Goal: Information Seeking & Learning: Learn about a topic

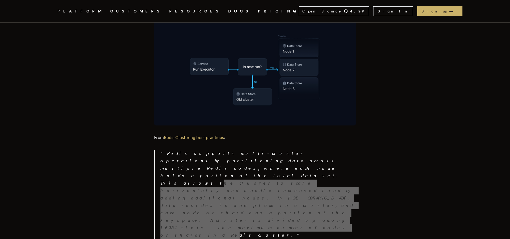
scroll to position [1418, 0]
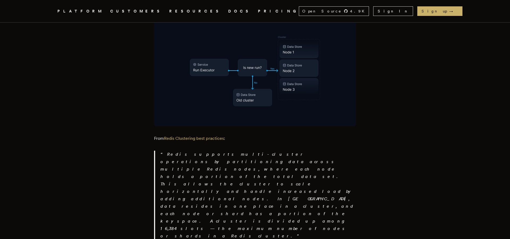
drag, startPoint x: 187, startPoint y: 134, endPoint x: 183, endPoint y: 117, distance: 17.9
drag, startPoint x: 171, startPoint y: 110, endPoint x: 243, endPoint y: 131, distance: 75.2
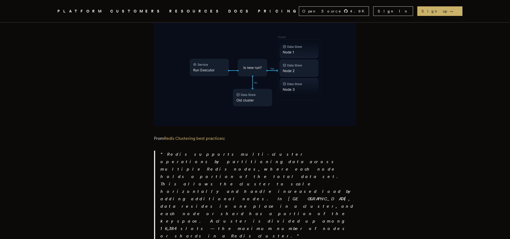
drag, startPoint x: 235, startPoint y: 127, endPoint x: 206, endPoint y: 108, distance: 35.0
drag, startPoint x: 178, startPoint y: 119, endPoint x: 237, endPoint y: 122, distance: 58.5
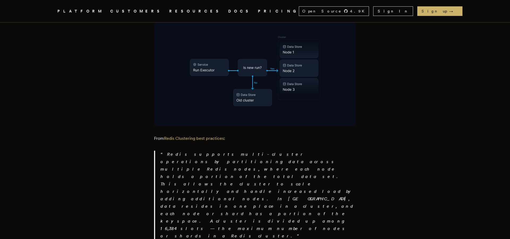
drag, startPoint x: 248, startPoint y: 121, endPoint x: 298, endPoint y: 133, distance: 51.3
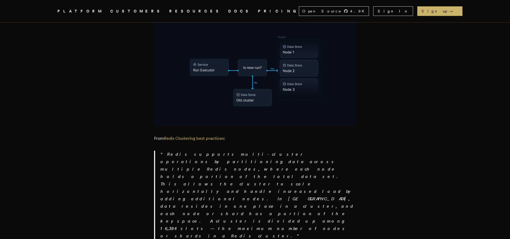
drag, startPoint x: 160, startPoint y: 110, endPoint x: 206, endPoint y: 133, distance: 51.4
drag, startPoint x: 189, startPoint y: 126, endPoint x: 167, endPoint y: 110, distance: 27.1
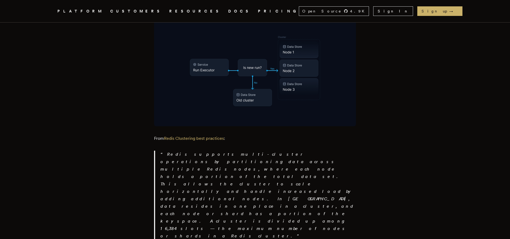
drag, startPoint x: 189, startPoint y: 131, endPoint x: 215, endPoint y: 127, distance: 26.4
drag, startPoint x: 190, startPoint y: 121, endPoint x: 261, endPoint y: 122, distance: 71.4
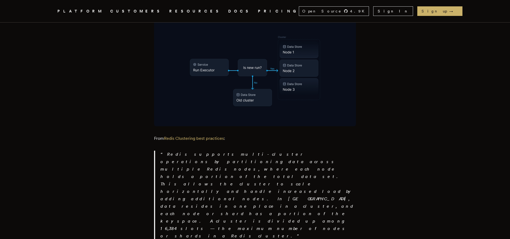
drag, startPoint x: 233, startPoint y: 121, endPoint x: 257, endPoint y: 126, distance: 24.9
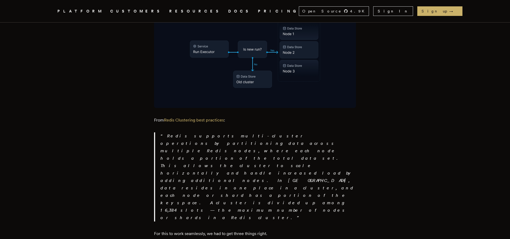
scroll to position [1437, 0]
drag, startPoint x: 223, startPoint y: 147, endPoint x: 154, endPoint y: 96, distance: 85.6
click at [154, 96] on main "Sharding high-throughput Redis without downtime Read about how we rolled our ne…" at bounding box center [255, 120] width 212 height 3047
copy ul "Start using sharded keys (including a shard key in the key's hash tag) on the n…"
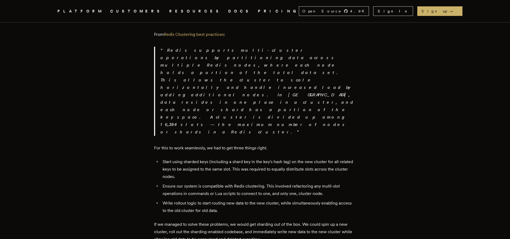
scroll to position [1523, 0]
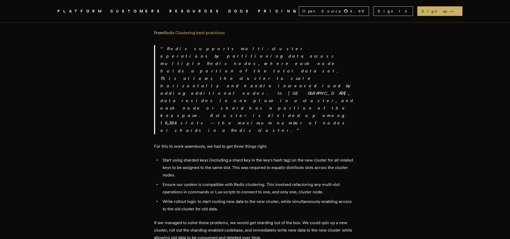
drag, startPoint x: 260, startPoint y: 120, endPoint x: 281, endPoint y: 147, distance: 34.3
click at [281, 147] on div "Every day, more and more software teams rely on Inngest for their core infrastr…" at bounding box center [255, 86] width 202 height 2735
drag, startPoint x: 281, startPoint y: 118, endPoint x: 297, endPoint y: 138, distance: 24.7
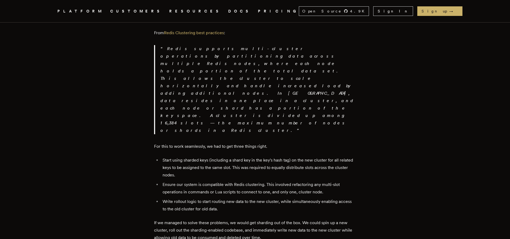
drag, startPoint x: 297, startPoint y: 138, endPoint x: 272, endPoint y: 123, distance: 28.9
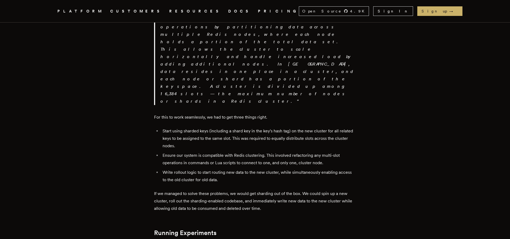
scroll to position [1554, 0]
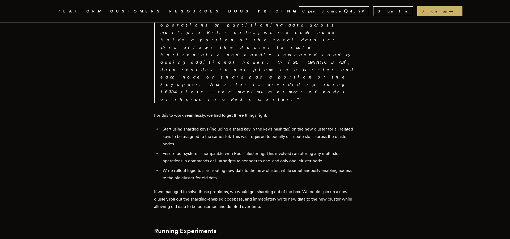
drag, startPoint x: 209, startPoint y: 135, endPoint x: 156, endPoint y: 119, distance: 55.3
copy p "Redis Clustering is interesting because data only ever resides on a single clus…"
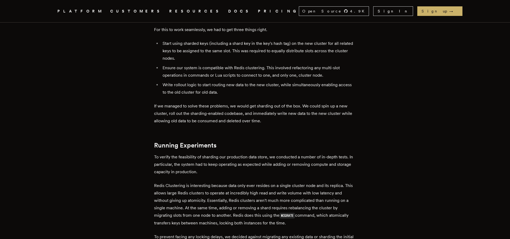
scroll to position [1634, 0]
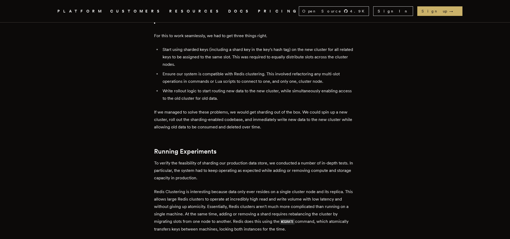
drag, startPoint x: 185, startPoint y: 84, endPoint x: 253, endPoint y: 112, distance: 73.9
drag, startPoint x: 212, startPoint y: 99, endPoint x: 270, endPoint y: 105, distance: 58.5
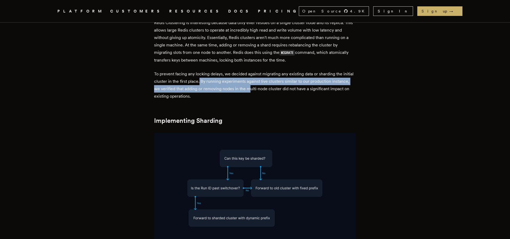
scroll to position [1804, 0]
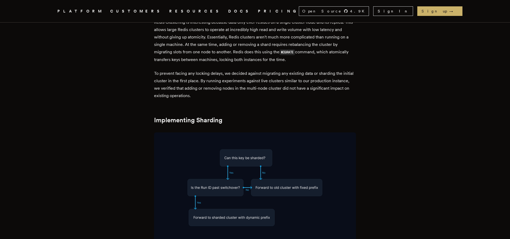
drag, startPoint x: 207, startPoint y: 117, endPoint x: 272, endPoint y: 117, distance: 65.0
drag, startPoint x: 195, startPoint y: 125, endPoint x: 258, endPoint y: 117, distance: 63.9
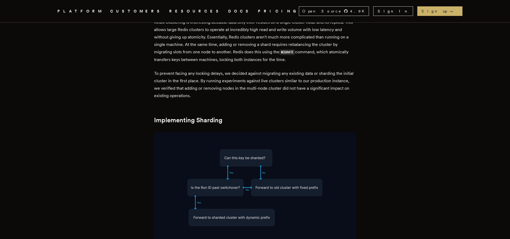
drag, startPoint x: 168, startPoint y: 138, endPoint x: 256, endPoint y: 134, distance: 88.3
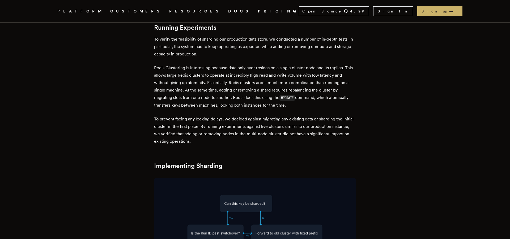
scroll to position [1759, 0]
drag, startPoint x: 271, startPoint y: 181, endPoint x: 270, endPoint y: 185, distance: 3.9
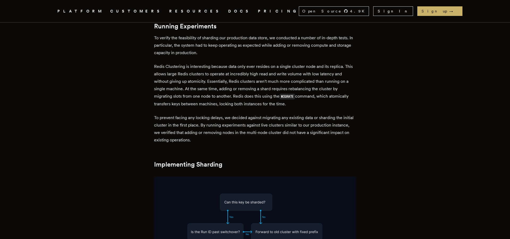
drag, startPoint x: 201, startPoint y: 190, endPoint x: 233, endPoint y: 190, distance: 32.1
drag, startPoint x: 200, startPoint y: 189, endPoint x: 240, endPoint y: 188, distance: 40.1
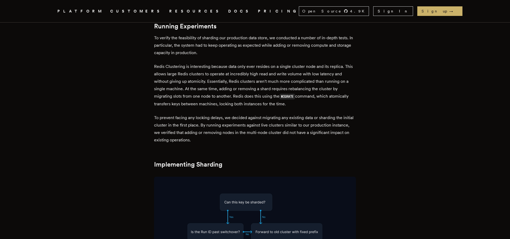
drag, startPoint x: 265, startPoint y: 190, endPoint x: 293, endPoint y: 190, distance: 27.9
drag, startPoint x: 216, startPoint y: 190, endPoint x: 264, endPoint y: 188, distance: 48.3
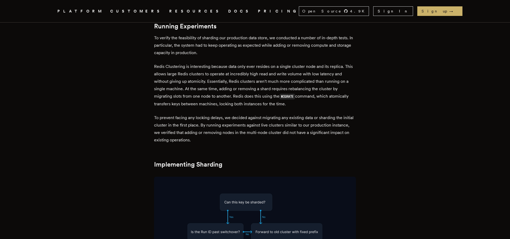
drag, startPoint x: 251, startPoint y: 185, endPoint x: 239, endPoint y: 197, distance: 16.5
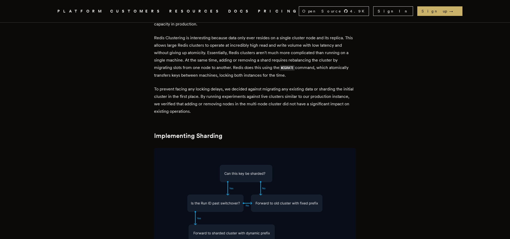
scroll to position [1794, 0]
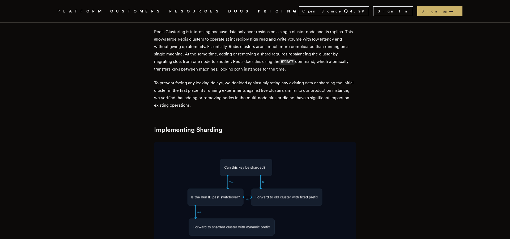
drag, startPoint x: 251, startPoint y: 155, endPoint x: 298, endPoint y: 155, distance: 47.0
drag, startPoint x: 264, startPoint y: 156, endPoint x: 204, endPoint y: 157, distance: 60.3
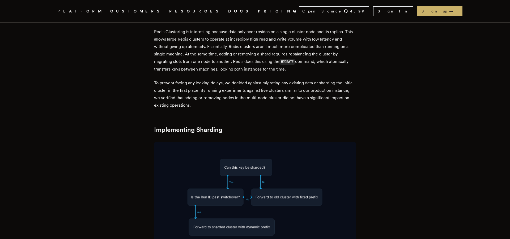
drag, startPoint x: 190, startPoint y: 162, endPoint x: 227, endPoint y: 162, distance: 37.2
drag, startPoint x: 238, startPoint y: 165, endPoint x: 211, endPoint y: 162, distance: 26.9
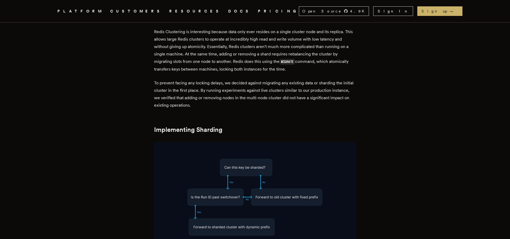
drag, startPoint x: 239, startPoint y: 160, endPoint x: 255, endPoint y: 177, distance: 23.7
drag, startPoint x: 197, startPoint y: 169, endPoint x: 217, endPoint y: 168, distance: 19.9
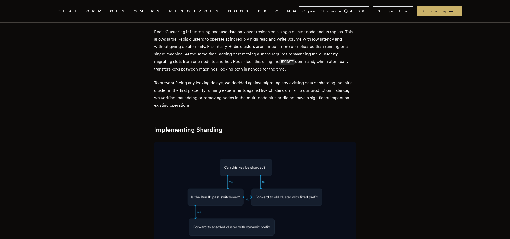
drag, startPoint x: 221, startPoint y: 167, endPoint x: 244, endPoint y: 178, distance: 25.9
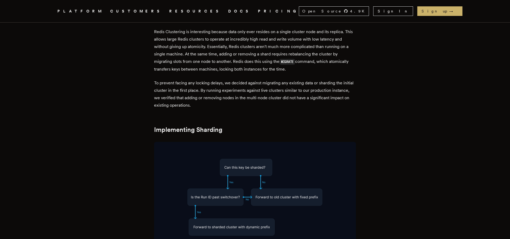
drag, startPoint x: 161, startPoint y: 174, endPoint x: 243, endPoint y: 183, distance: 83.3
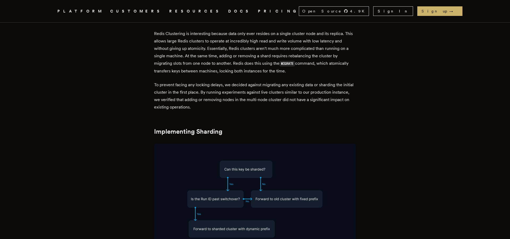
scroll to position [1794, 0]
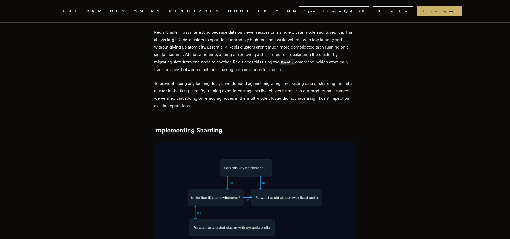
drag, startPoint x: 263, startPoint y: 176, endPoint x: 291, endPoint y: 186, distance: 29.6
drag, startPoint x: 161, startPoint y: 182, endPoint x: 207, endPoint y: 183, distance: 46.7
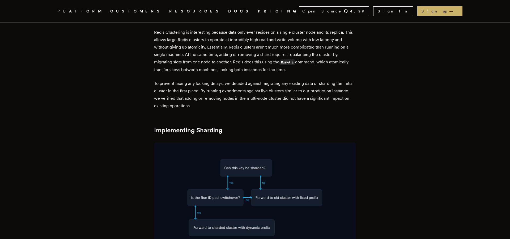
drag, startPoint x: 223, startPoint y: 184, endPoint x: 267, endPoint y: 190, distance: 44.4
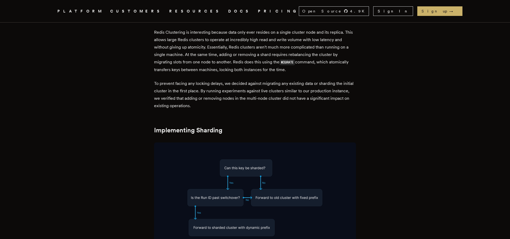
copy p "granular"
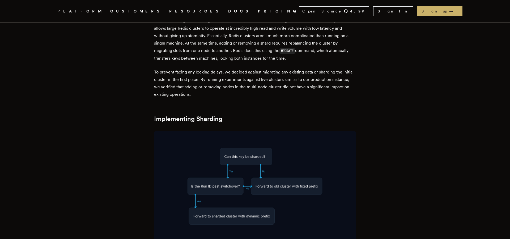
scroll to position [1805, 0]
drag, startPoint x: 155, startPoint y: 142, endPoint x: 239, endPoint y: 148, distance: 84.4
copy p "The associated data should be as close to equal in size as possible to prevent …"
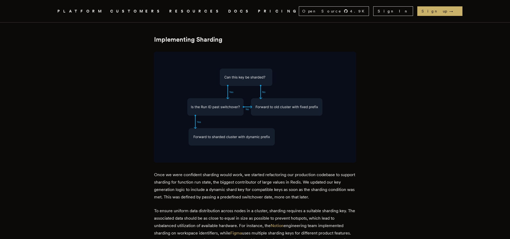
scroll to position [1885, 0]
drag, startPoint x: 239, startPoint y: 132, endPoint x: 288, endPoint y: 133, distance: 49.1
drag, startPoint x: 200, startPoint y: 143, endPoint x: 254, endPoint y: 143, distance: 54.2
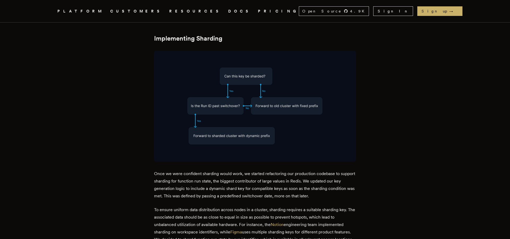
drag, startPoint x: 256, startPoint y: 142, endPoint x: 300, endPoint y: 146, distance: 43.7
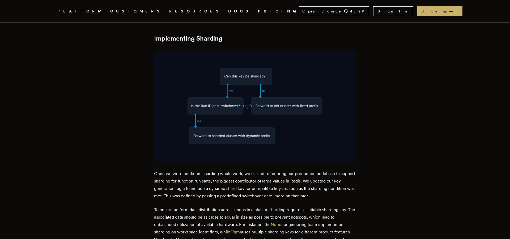
drag, startPoint x: 179, startPoint y: 142, endPoint x: 206, endPoint y: 145, distance: 27.1
drag, startPoint x: 190, startPoint y: 142, endPoint x: 219, endPoint y: 143, distance: 29.2
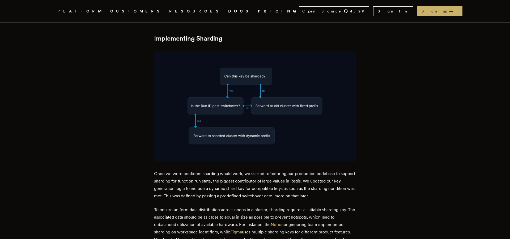
drag, startPoint x: 301, startPoint y: 150, endPoint x: 227, endPoint y: 156, distance: 73.8
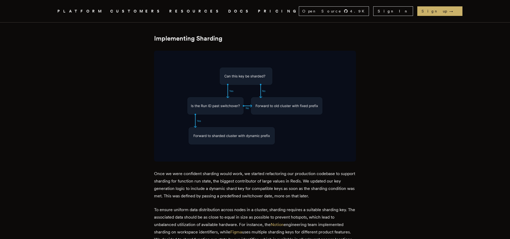
copy p "colocated"
drag, startPoint x: 259, startPoint y: 135, endPoint x: 317, endPoint y: 138, distance: 58.2
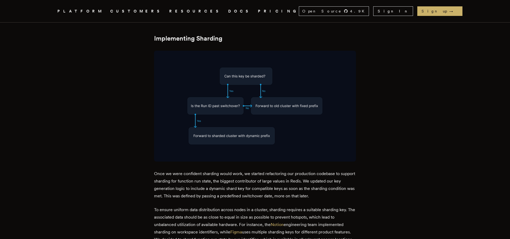
drag, startPoint x: 264, startPoint y: 133, endPoint x: 313, endPoint y: 138, distance: 49.1
drag, startPoint x: 282, startPoint y: 134, endPoint x: 302, endPoint y: 135, distance: 19.9
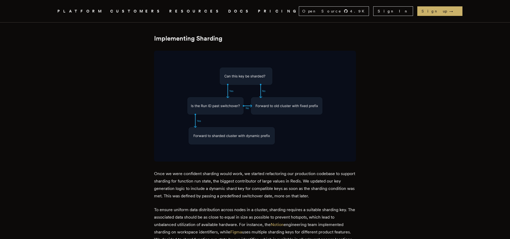
drag, startPoint x: 223, startPoint y: 133, endPoint x: 254, endPoint y: 148, distance: 34.1
drag, startPoint x: 234, startPoint y: 171, endPoint x: 156, endPoint y: 132, distance: 87.1
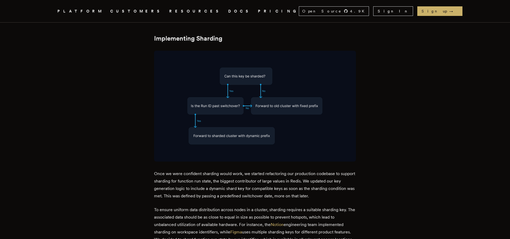
copy p "We also refactored our services to use multiple Redis clients where necessary a…"
